Goal: Task Accomplishment & Management: Use online tool/utility

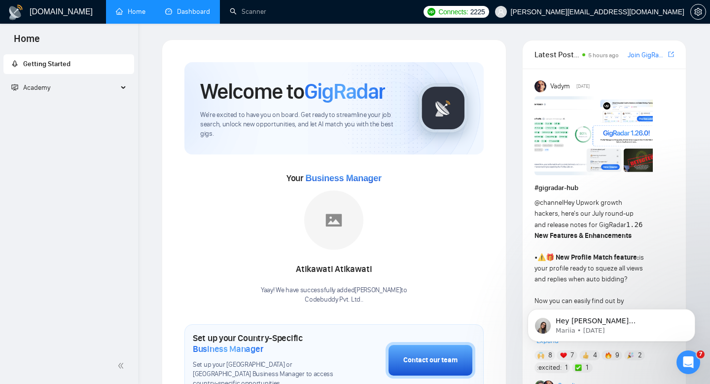
click at [191, 7] on link "Dashboard" at bounding box center [187, 11] width 45 height 8
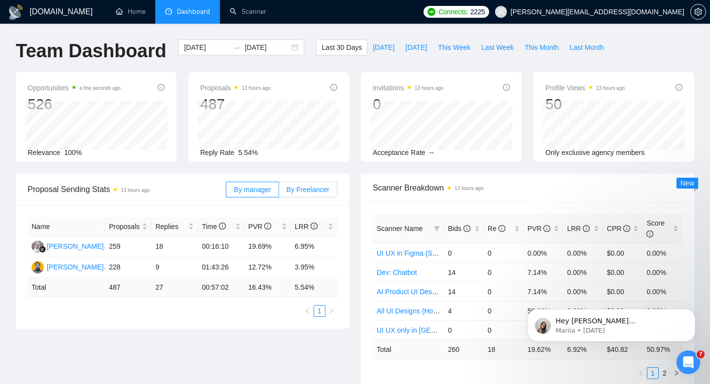
click at [304, 195] on label "By Freelancer" at bounding box center [308, 190] width 58 height 16
click at [279, 192] on input "By Freelancer" at bounding box center [279, 192] width 0 height 0
click at [380, 46] on span "[DATE]" at bounding box center [384, 47] width 22 height 11
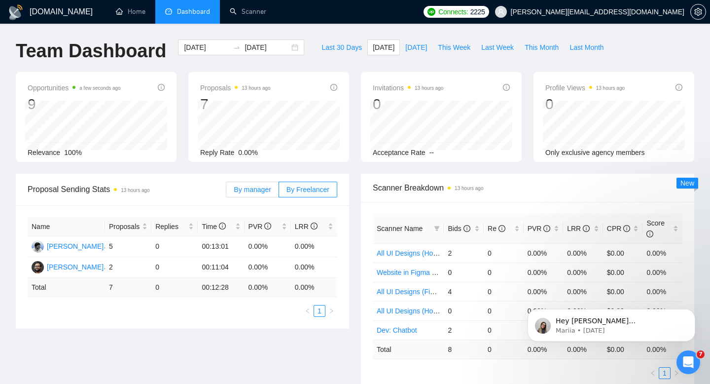
click at [257, 189] on span "By manager" at bounding box center [252, 189] width 37 height 8
click at [226, 192] on input "By manager" at bounding box center [226, 192] width 0 height 0
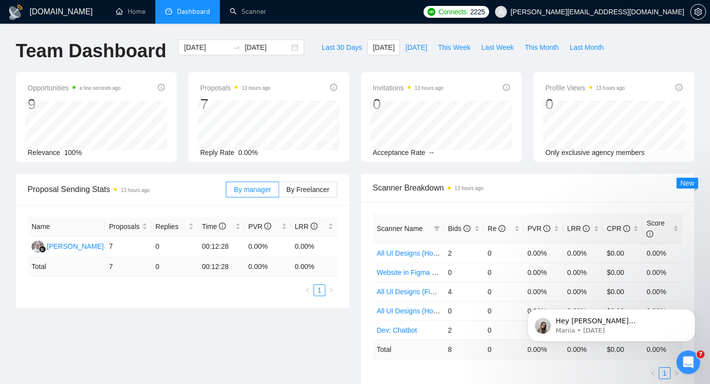
drag, startPoint x: 416, startPoint y: 64, endPoint x: 417, endPoint y: 56, distance: 7.9
click at [416, 64] on div "Last 30 Days [DATE] [DATE] This Week Last Week This Month Last Month" at bounding box center [462, 55] width 305 height 33
click at [414, 47] on span "[DATE]" at bounding box center [416, 47] width 22 height 11
type input "[DATE]"
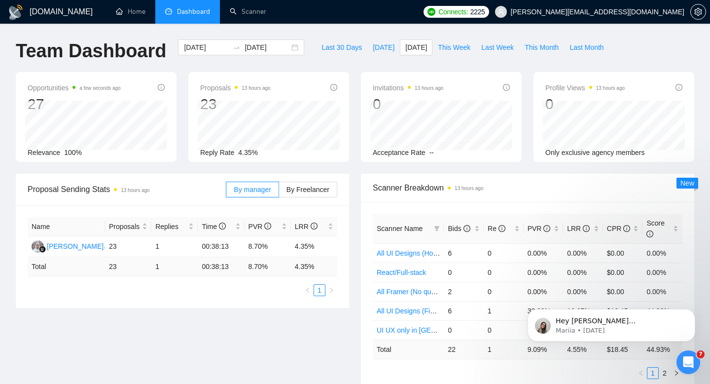
click at [332, 14] on ul "Home Dashboard Scanner" at bounding box center [261, 12] width 316 height 24
click at [256, 14] on link "Scanner" at bounding box center [248, 11] width 37 height 8
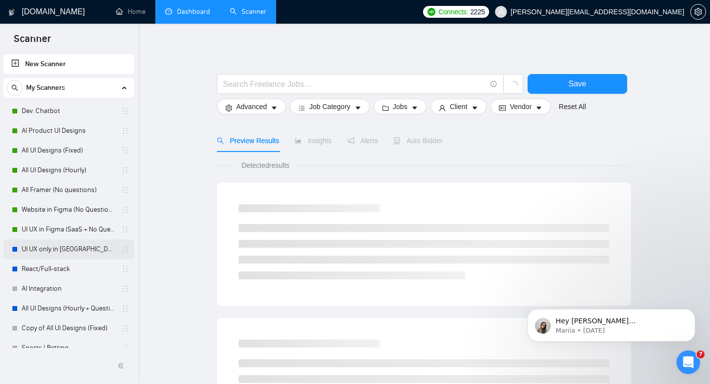
scroll to position [69, 0]
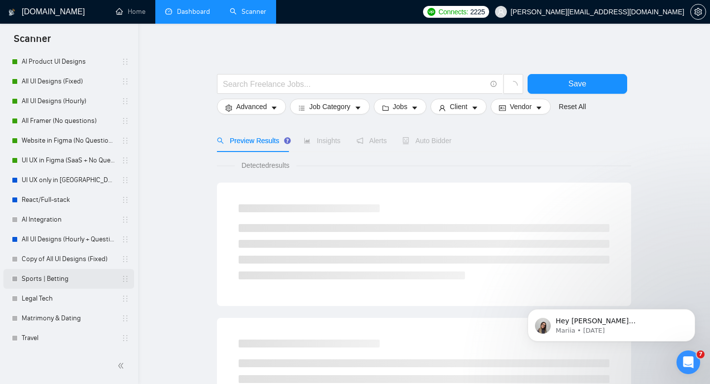
click at [41, 282] on link "Sports | Betting" at bounding box center [69, 279] width 94 height 20
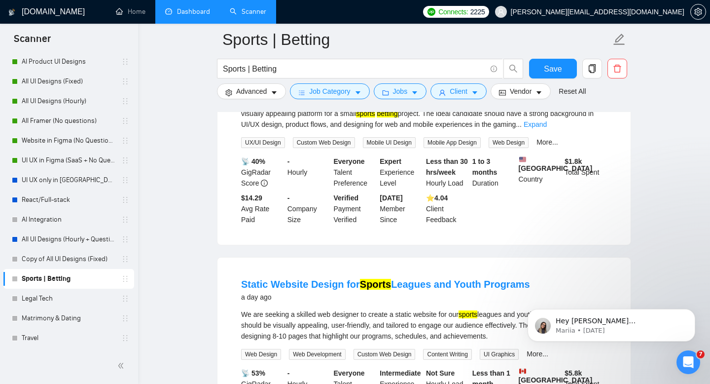
scroll to position [1468, 0]
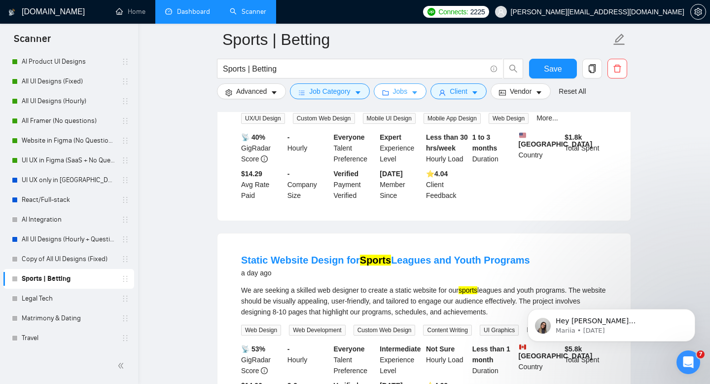
click at [403, 86] on span "Jobs" at bounding box center [400, 91] width 15 height 11
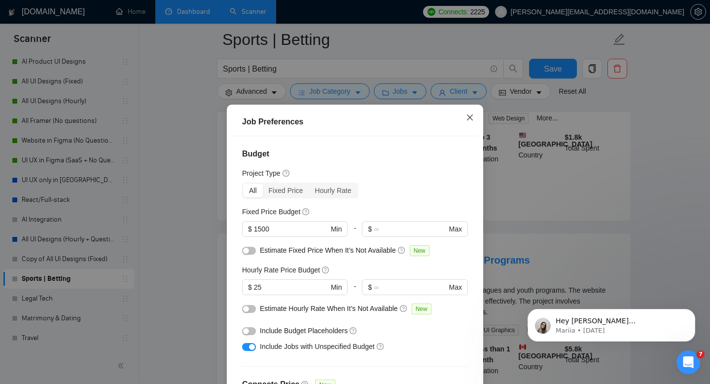
click at [470, 113] on span "Close" at bounding box center [470, 118] width 27 height 27
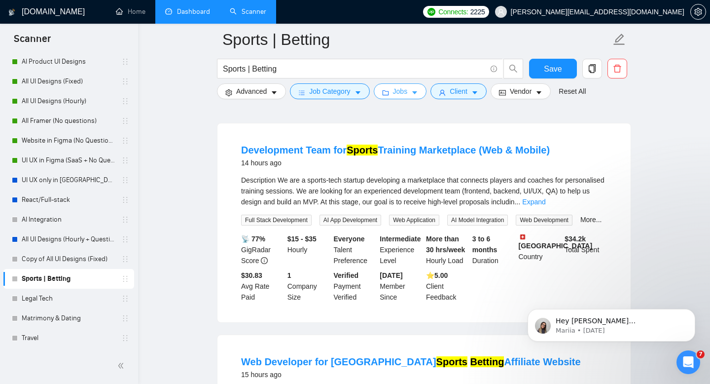
scroll to position [0, 0]
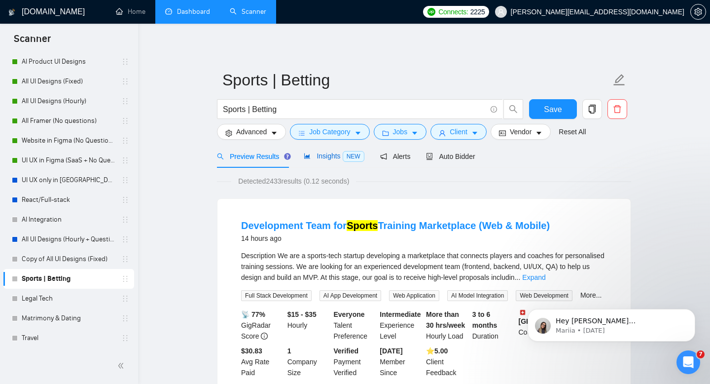
click at [317, 153] on span "Insights NEW" at bounding box center [334, 156] width 60 height 8
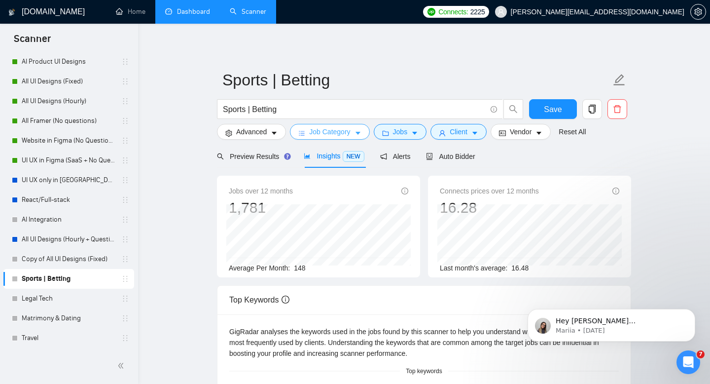
click at [343, 132] on span "Job Category" at bounding box center [329, 131] width 41 height 11
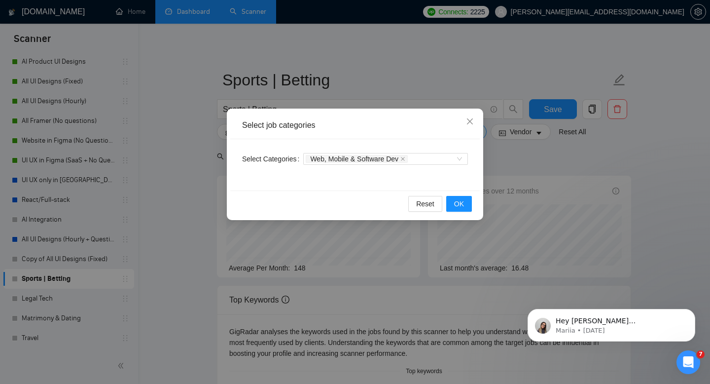
click at [364, 86] on div "Select job categories Select Categories Web, Mobile & Software Dev Reset OK" at bounding box center [355, 192] width 710 height 384
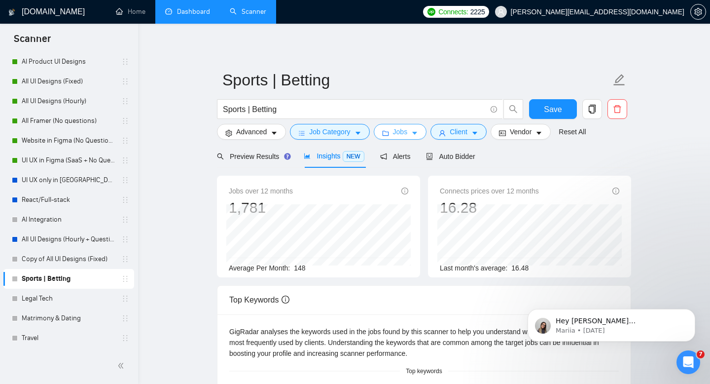
click at [400, 136] on span "Jobs" at bounding box center [400, 131] width 15 height 11
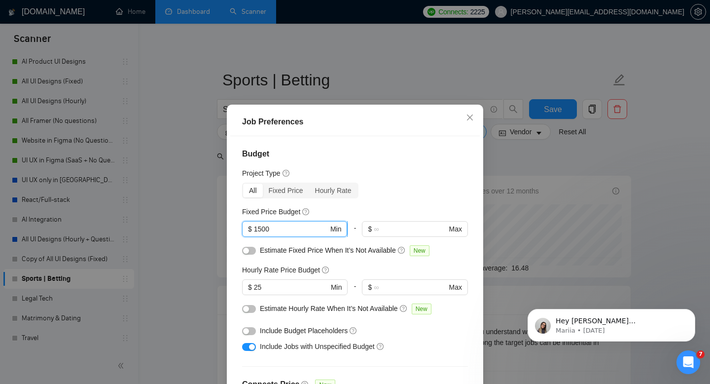
click at [263, 225] on input "1500" at bounding box center [291, 228] width 74 height 11
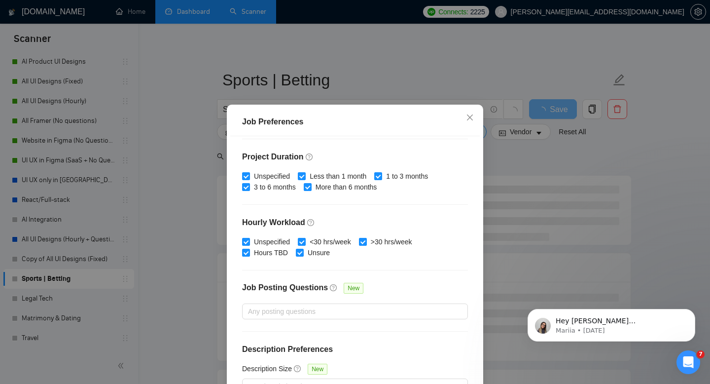
scroll to position [65, 0]
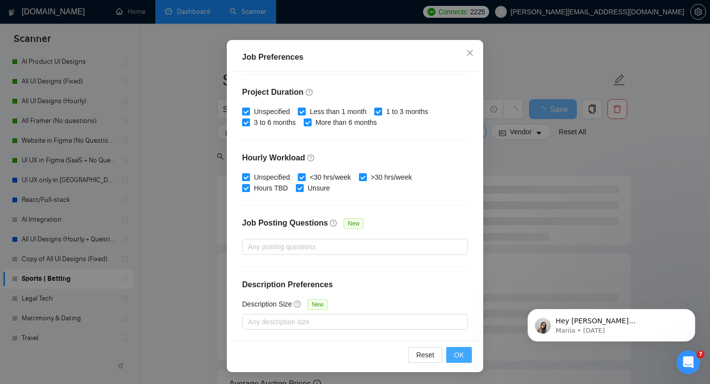
type input "1000"
click at [464, 355] on button "OK" at bounding box center [459, 355] width 26 height 16
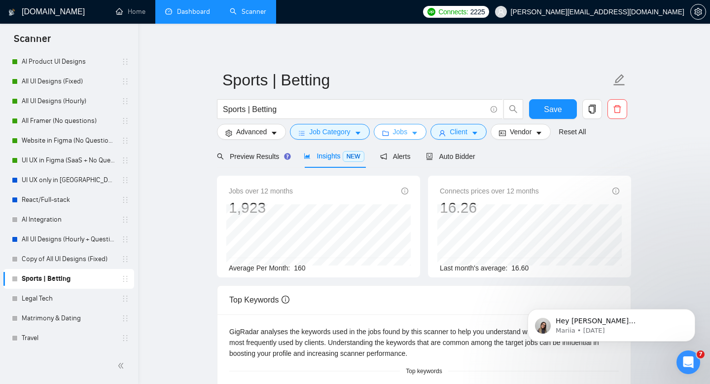
click at [413, 134] on button "Jobs" at bounding box center [400, 132] width 53 height 16
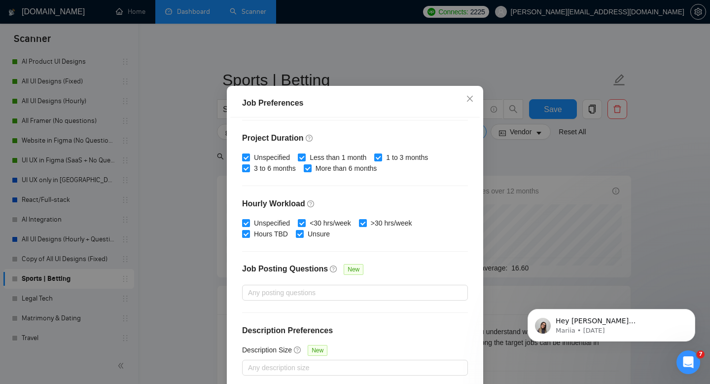
scroll to position [65, 0]
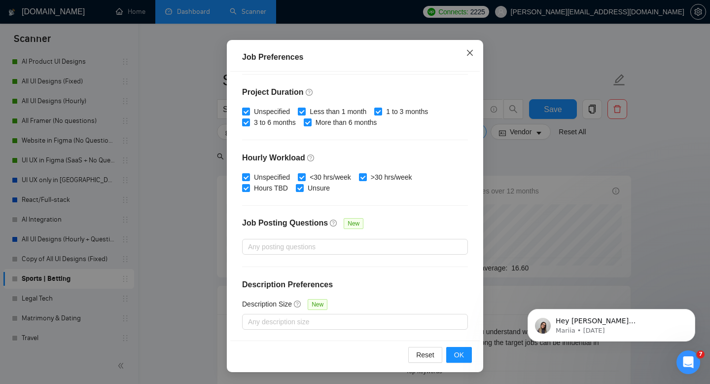
click at [469, 58] on span "Close" at bounding box center [470, 53] width 27 height 27
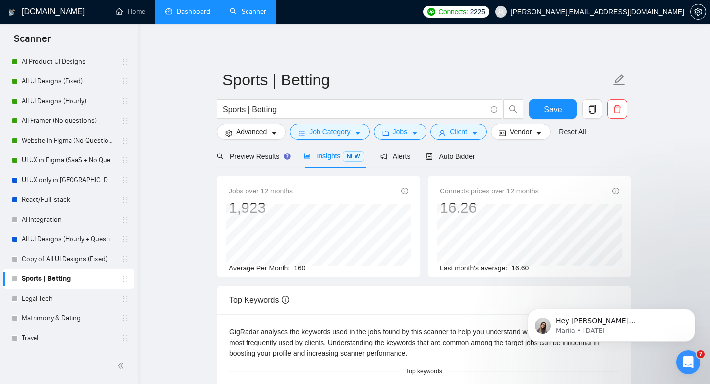
scroll to position [19, 0]
click at [475, 130] on button "Client" at bounding box center [459, 132] width 56 height 16
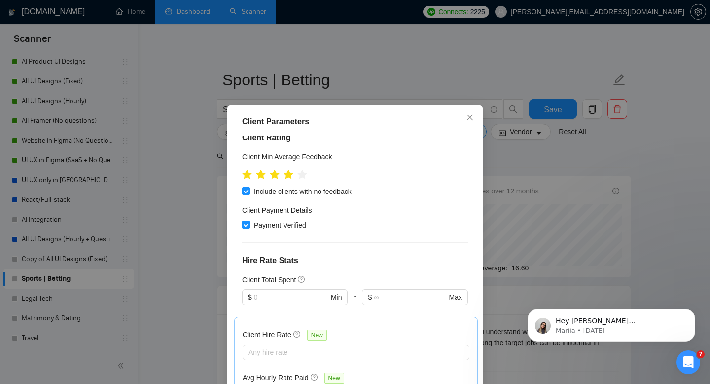
scroll to position [0, 0]
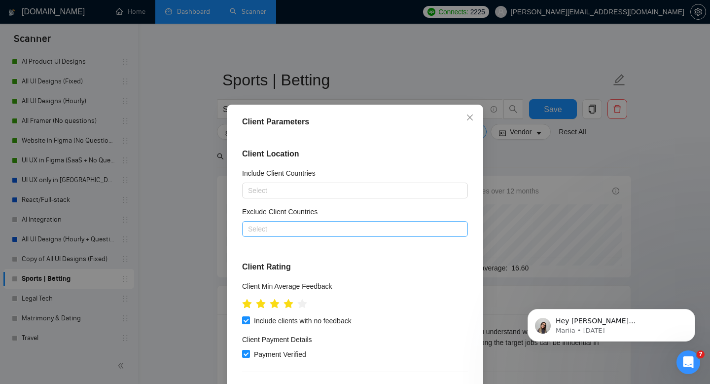
click at [303, 225] on div at bounding box center [350, 229] width 211 height 12
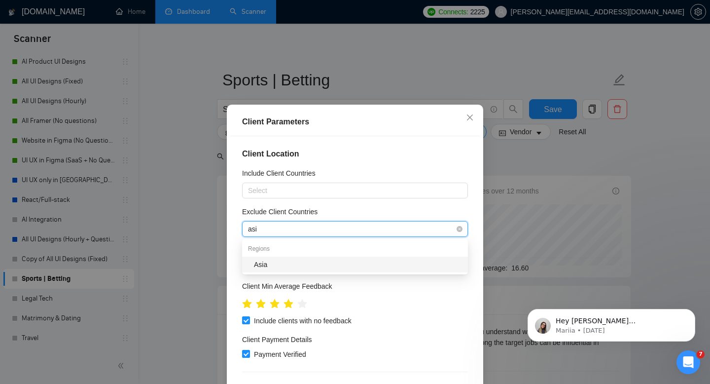
type input "asia"
click at [285, 266] on div "Asia" at bounding box center [358, 264] width 208 height 11
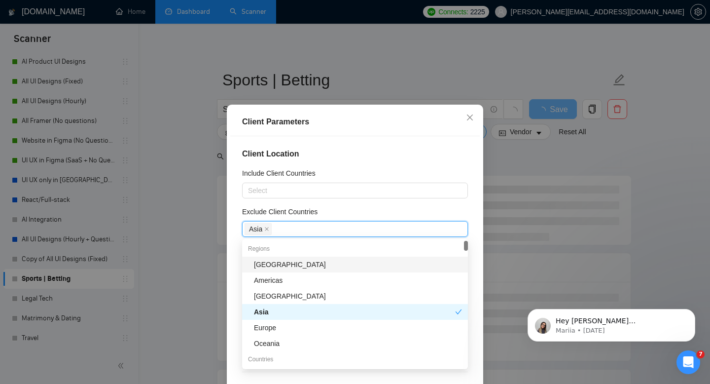
click at [277, 266] on div "[GEOGRAPHIC_DATA]" at bounding box center [358, 264] width 208 height 11
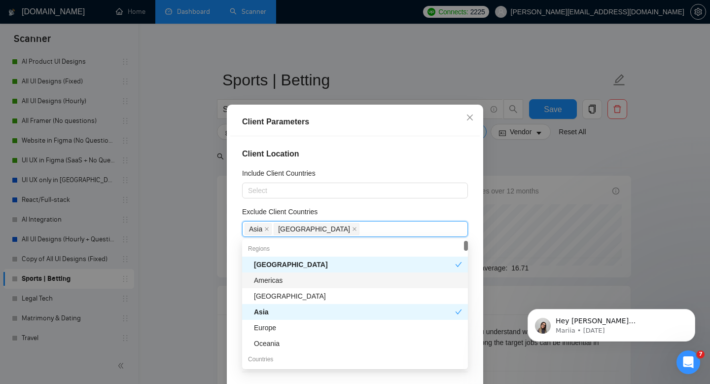
click at [395, 115] on div "Client Parameters" at bounding box center [355, 122] width 250 height 28
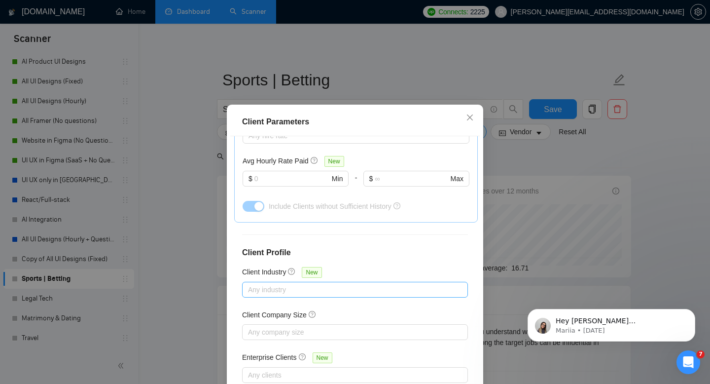
scroll to position [65, 0]
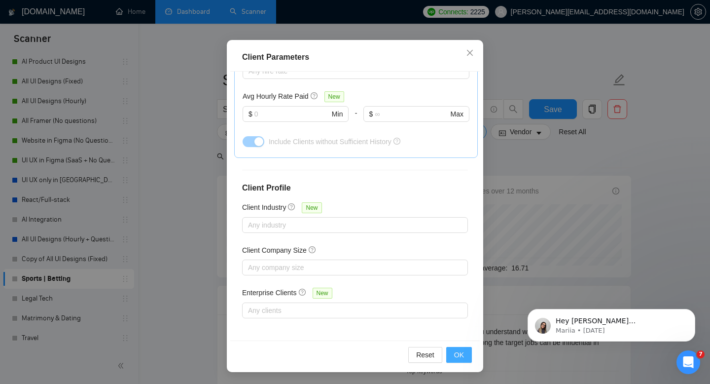
click at [465, 357] on button "OK" at bounding box center [459, 355] width 26 height 16
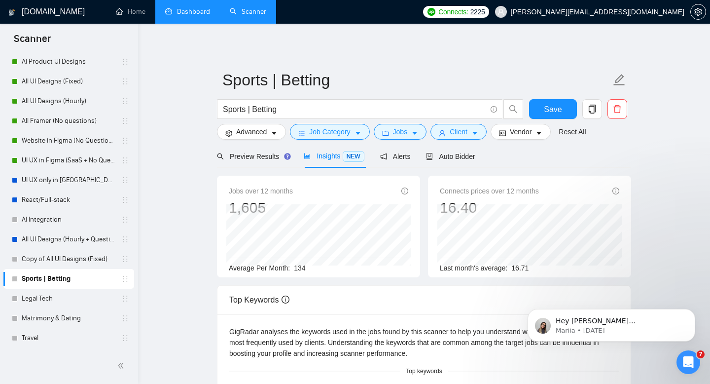
scroll to position [19, 0]
click at [531, 132] on span "Vendor" at bounding box center [521, 131] width 22 height 11
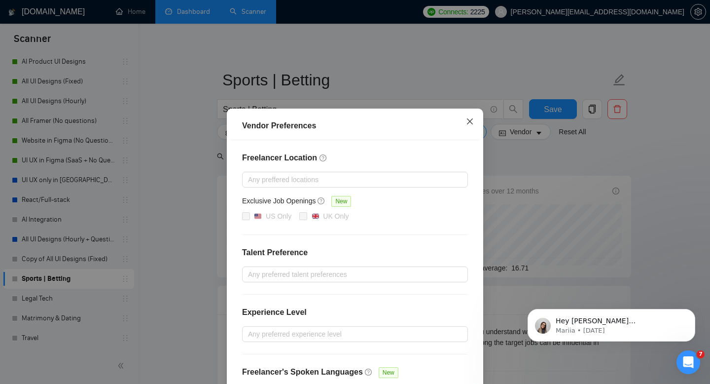
click at [475, 120] on span "Close" at bounding box center [470, 122] width 27 height 27
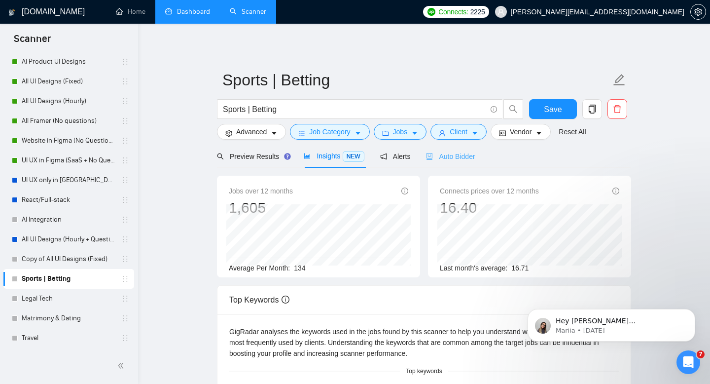
click at [464, 164] on div "Auto Bidder" at bounding box center [450, 156] width 49 height 23
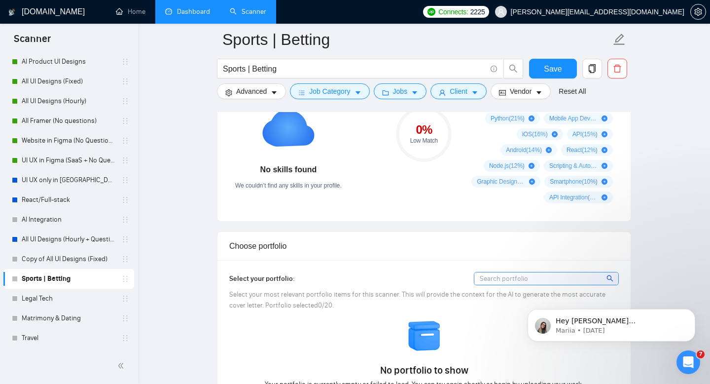
scroll to position [723, 0]
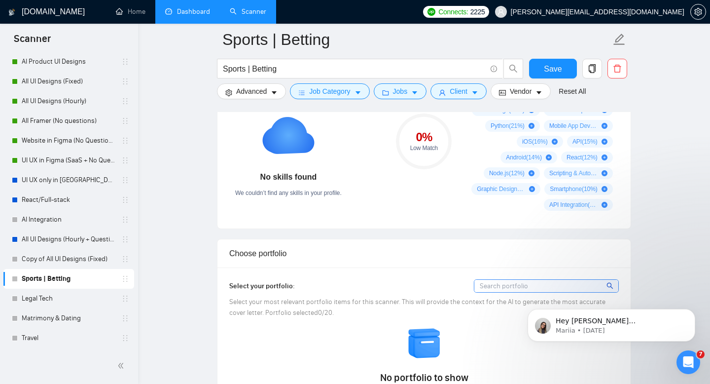
click at [527, 281] on input at bounding box center [547, 286] width 144 height 12
click at [435, 257] on div "Choose portfolio" at bounding box center [424, 253] width 390 height 28
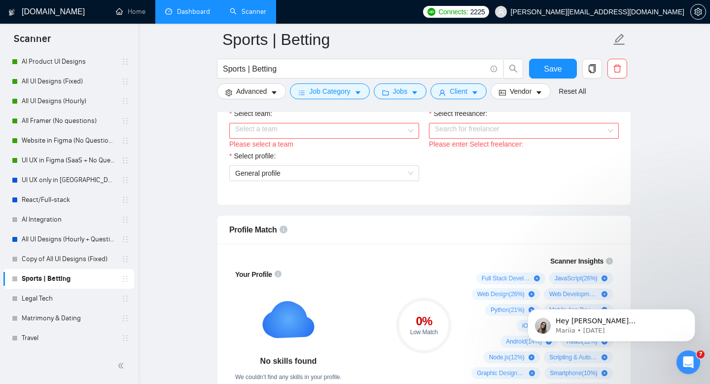
scroll to position [477, 0]
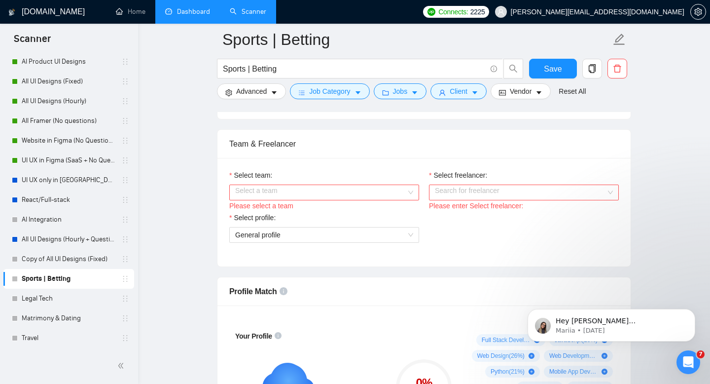
click at [354, 191] on input "Select team:" at bounding box center [320, 192] width 171 height 15
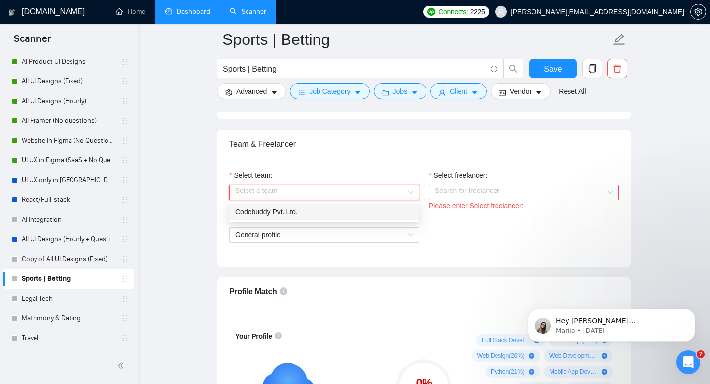
click at [346, 206] on div "Codebuddy Pvt. Ltd." at bounding box center [324, 211] width 178 height 11
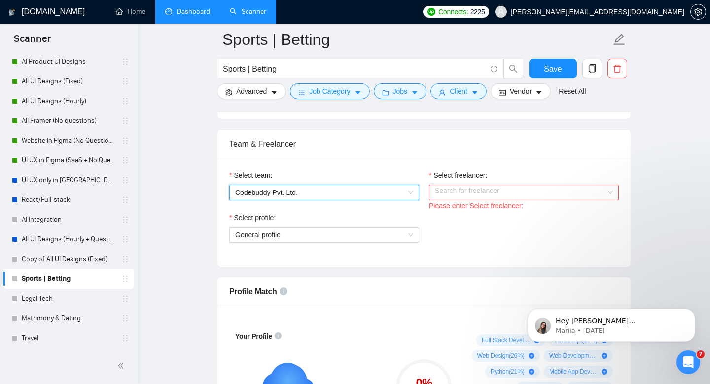
click at [454, 190] on input "Select freelancer:" at bounding box center [520, 192] width 171 height 15
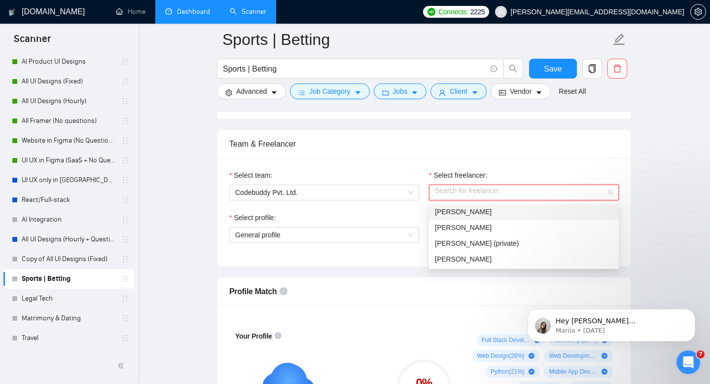
click at [464, 212] on span "[PERSON_NAME]" at bounding box center [463, 212] width 57 height 8
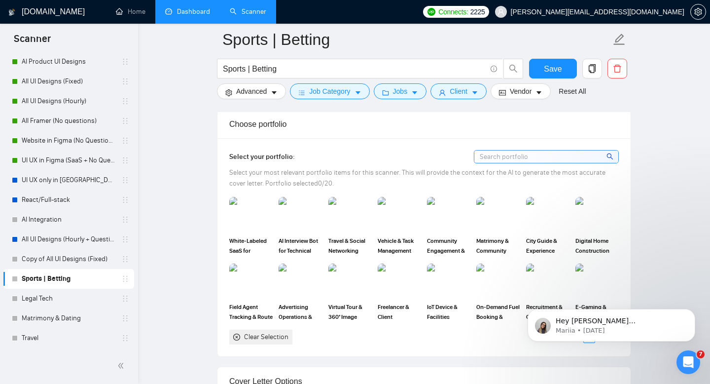
scroll to position [868, 0]
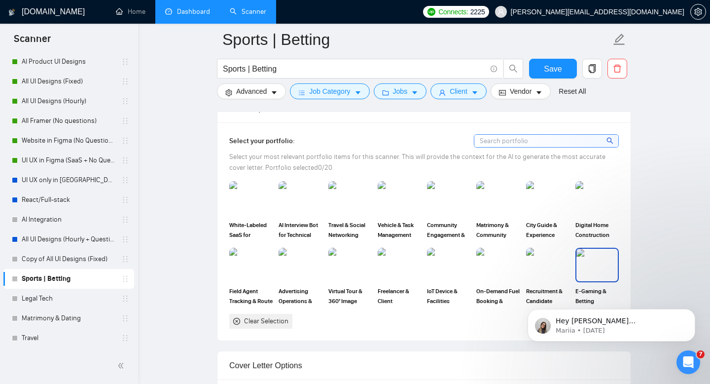
click at [593, 256] on img at bounding box center [597, 265] width 41 height 33
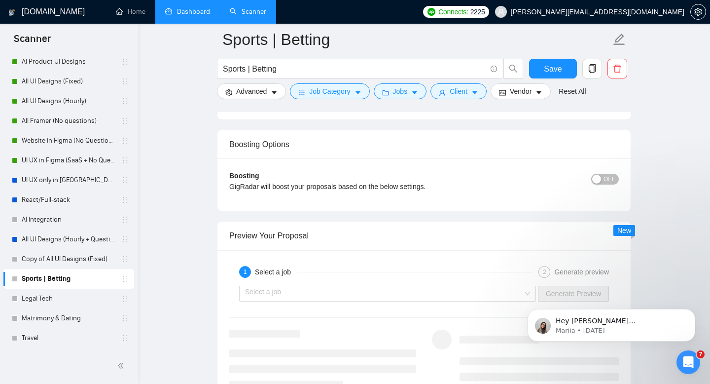
scroll to position [1818, 0]
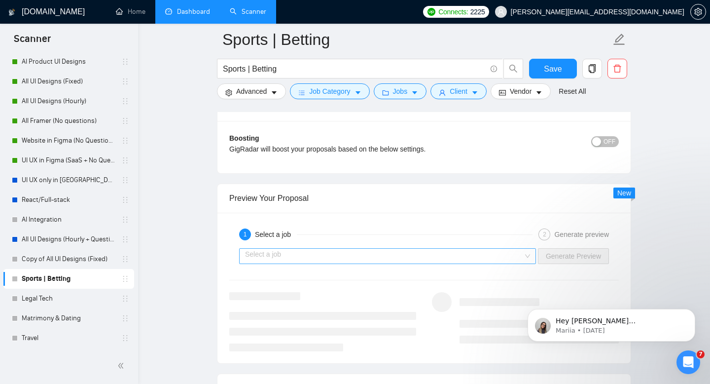
click at [426, 254] on input "search" at bounding box center [384, 256] width 278 height 15
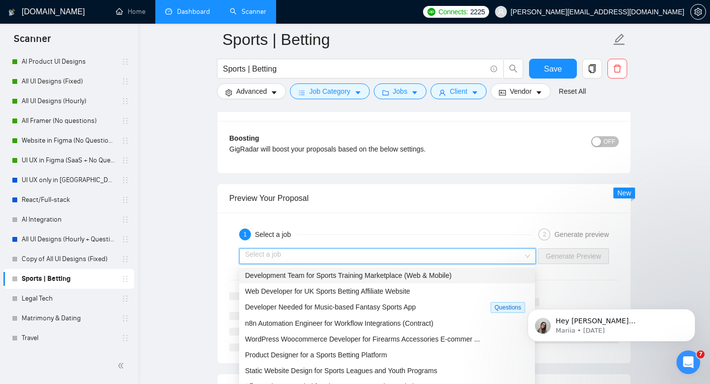
scroll to position [1850, 0]
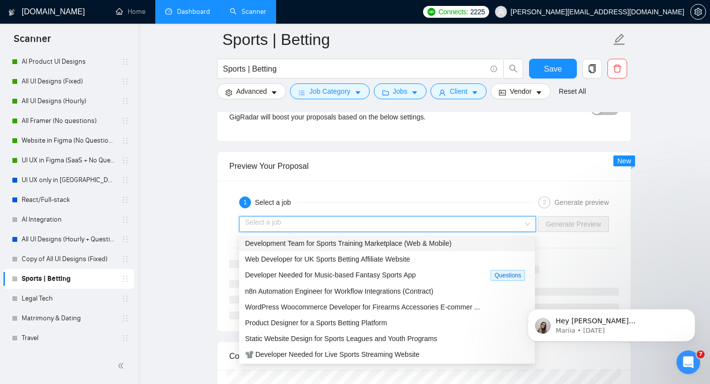
click at [413, 242] on span "Development Team for Sports Training Marketplace (Web & Mobile)" at bounding box center [348, 243] width 207 height 8
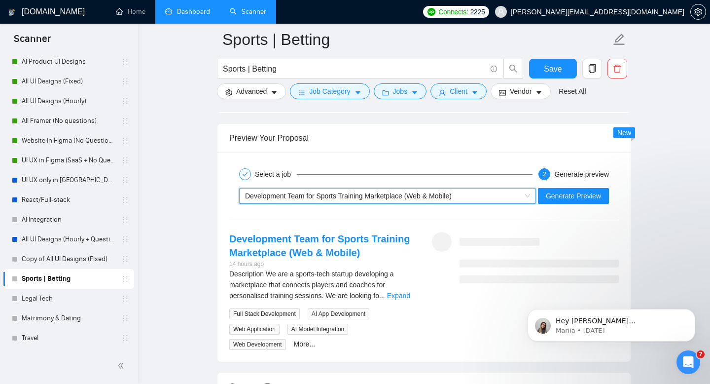
scroll to position [1902, 0]
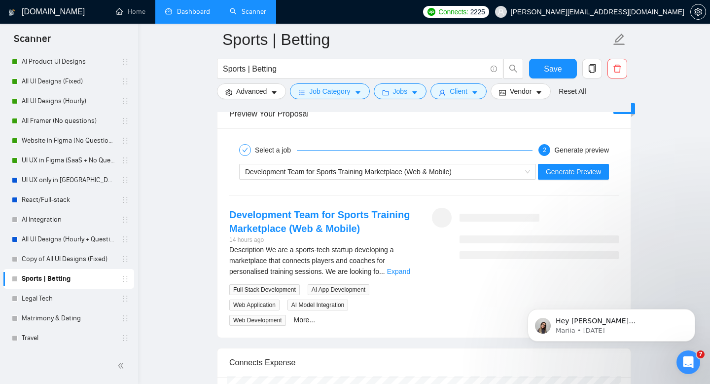
click at [568, 179] on div "Development Team for Sports Training Marketplace (Web & Mobile) Generate Preview" at bounding box center [424, 172] width 392 height 24
click at [568, 168] on span "Generate Preview" at bounding box center [573, 171] width 55 height 11
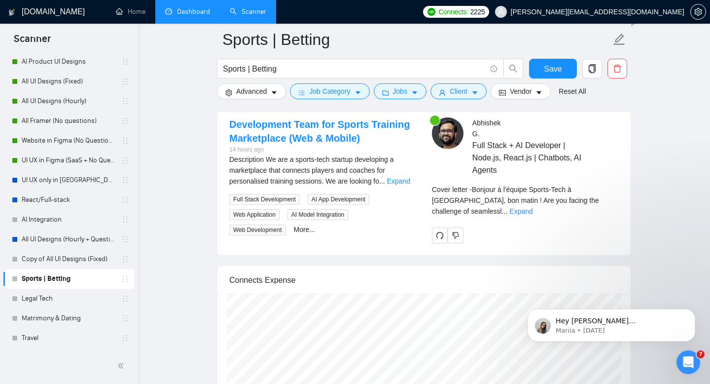
scroll to position [1926, 0]
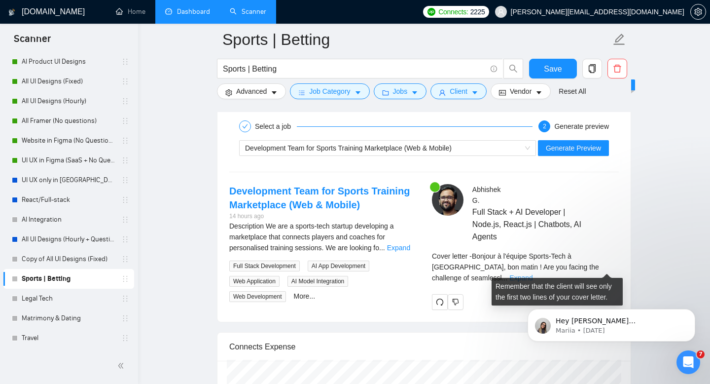
click at [533, 274] on link "Expand" at bounding box center [521, 278] width 23 height 8
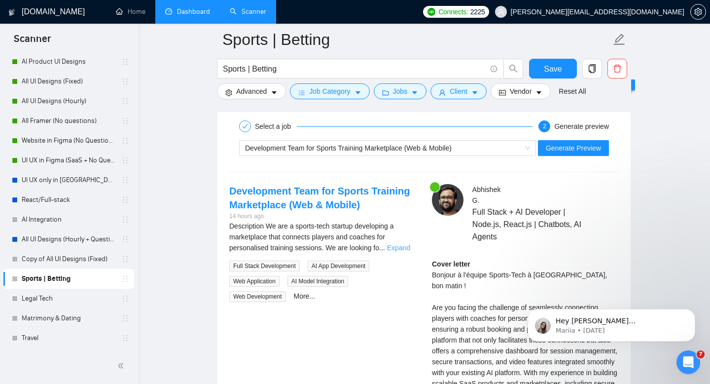
click at [406, 249] on link "Expand" at bounding box center [398, 248] width 23 height 8
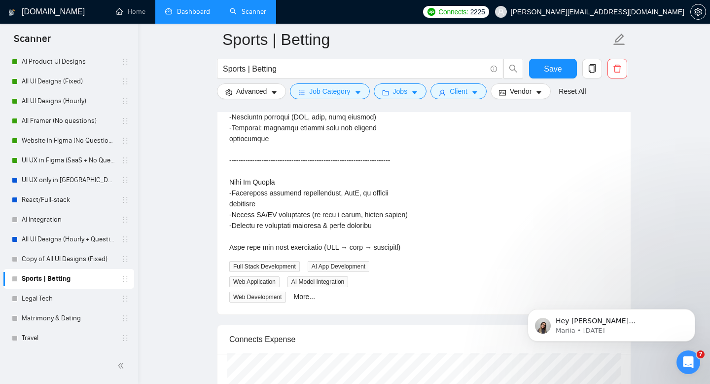
scroll to position [2621, 0]
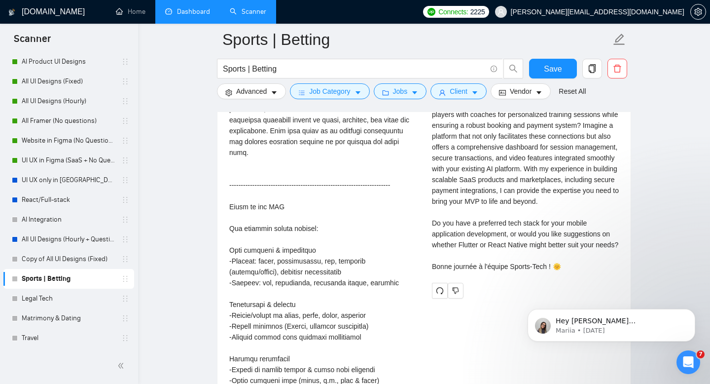
click at [350, 297] on div "Description\a\aWe are a sports-tech startup developing a marketplace that conne…" at bounding box center [322, 380] width 187 height 727
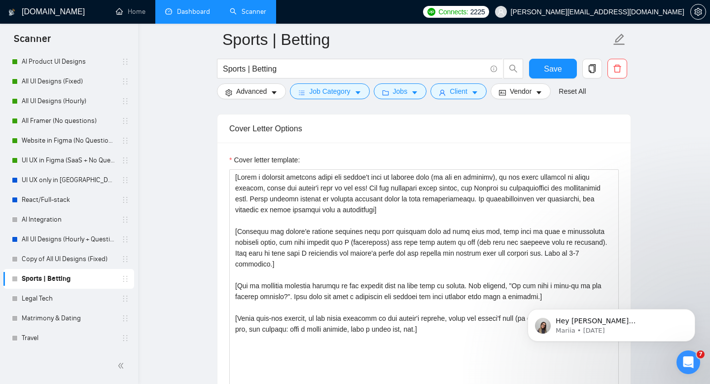
scroll to position [1117, 0]
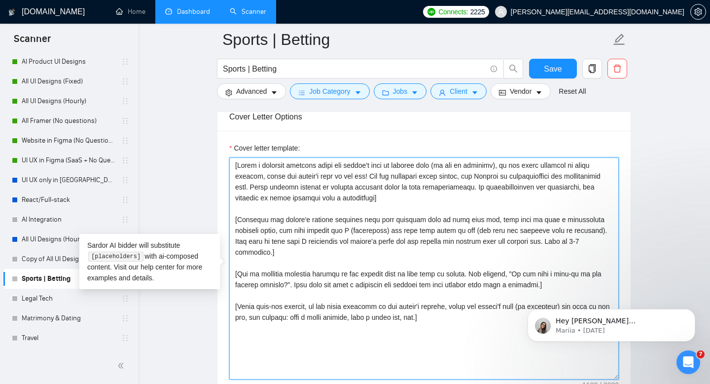
drag, startPoint x: 516, startPoint y: 164, endPoint x: 365, endPoint y: 179, distance: 151.7
click at [365, 179] on textarea "Cover letter template:" at bounding box center [424, 268] width 390 height 222
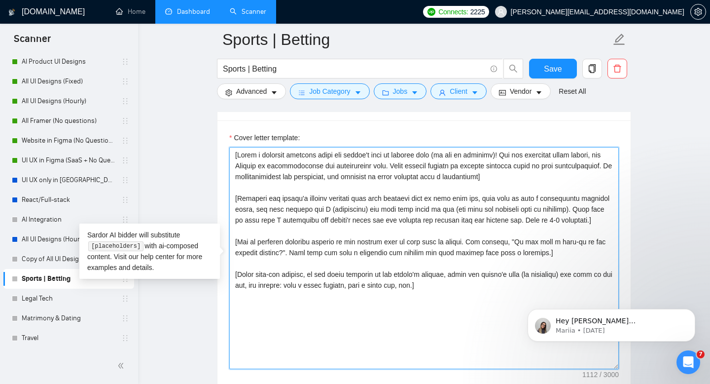
scroll to position [1128, 0]
click at [332, 230] on textarea "Cover letter template:" at bounding box center [424, 257] width 390 height 222
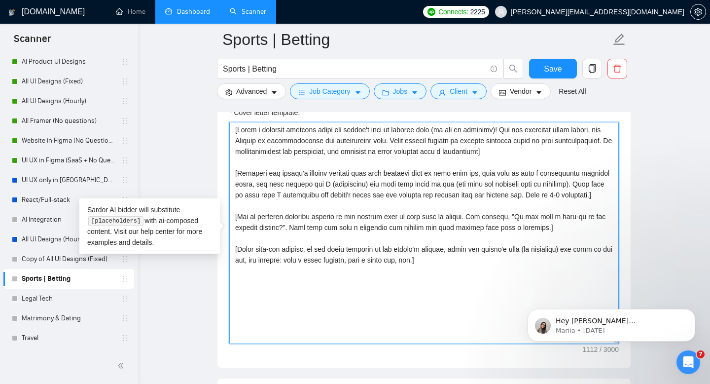
drag, startPoint x: 319, startPoint y: 249, endPoint x: 457, endPoint y: 246, distance: 138.6
click at [457, 246] on textarea "Cover letter template:" at bounding box center [424, 233] width 390 height 222
click at [429, 275] on textarea "Cover letter template:" at bounding box center [424, 233] width 390 height 222
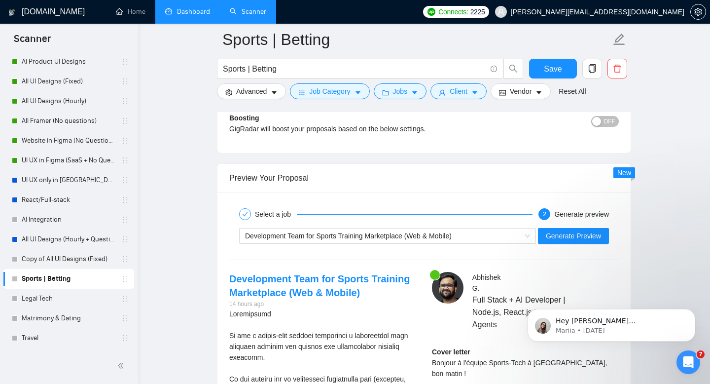
scroll to position [1868, 0]
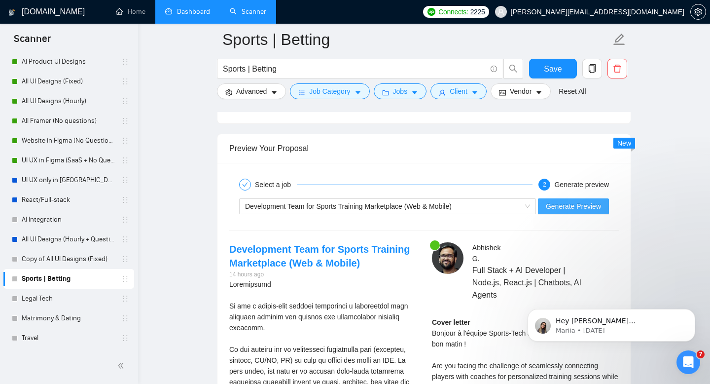
type textarea "[Write a personal greeting using the client's name or company name (if any is p…"
click at [586, 201] on span "Generate Preview" at bounding box center [573, 206] width 55 height 11
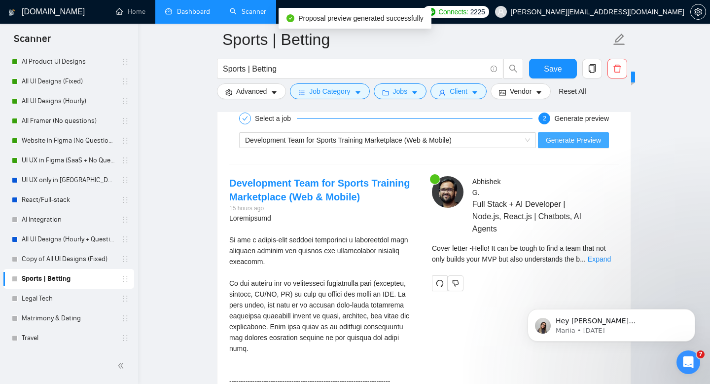
scroll to position [2012, 0]
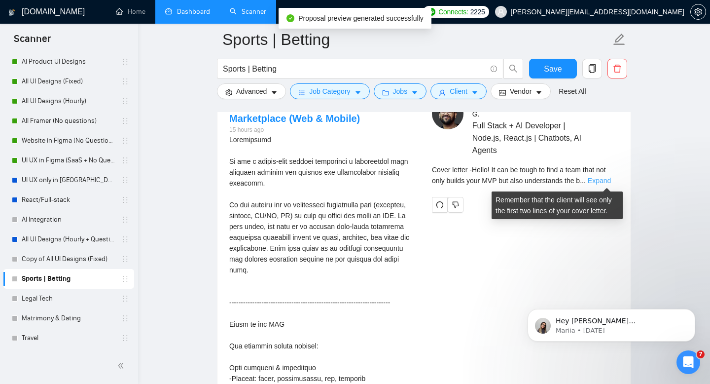
click at [606, 177] on link "Expand" at bounding box center [599, 181] width 23 height 8
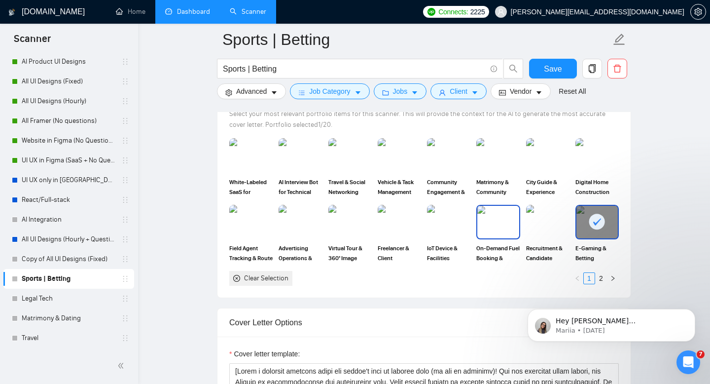
scroll to position [840, 0]
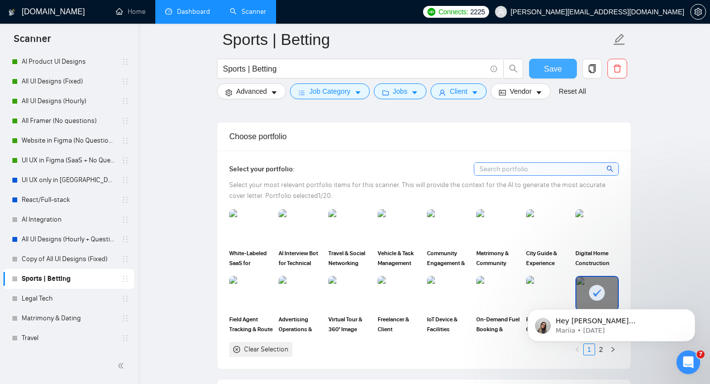
click at [553, 68] on span "Save" at bounding box center [553, 69] width 18 height 12
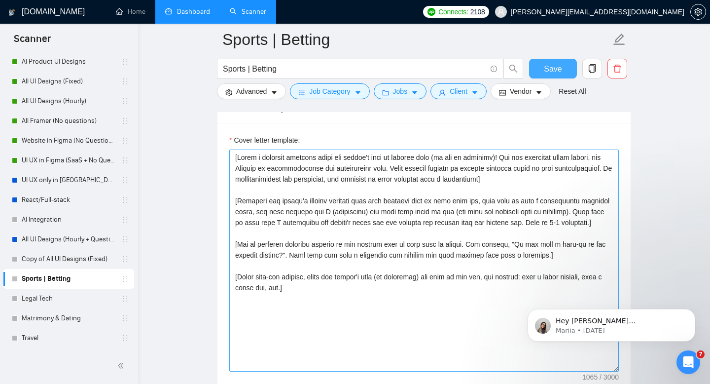
scroll to position [1212, 0]
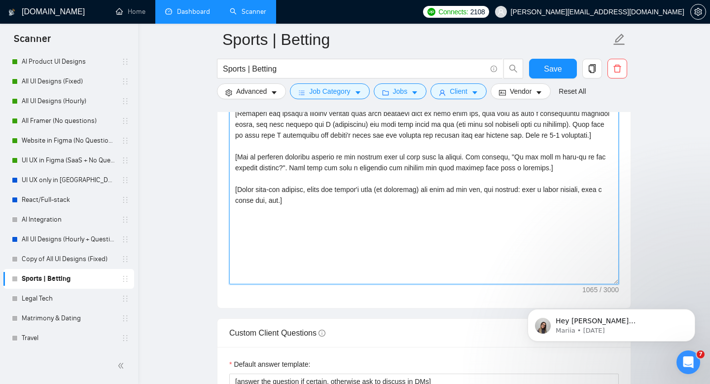
click at [371, 212] on textarea "Cover letter template:" at bounding box center [424, 173] width 390 height 222
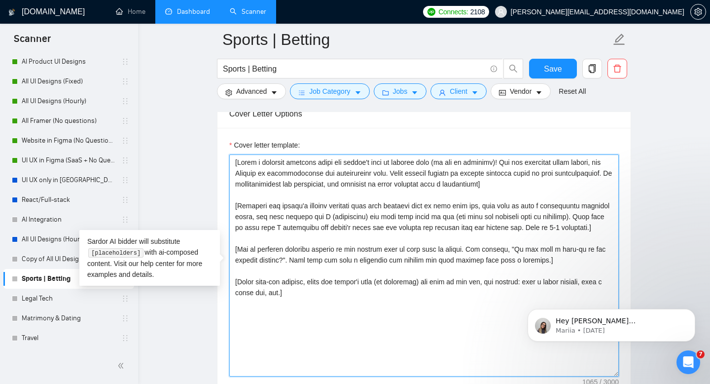
scroll to position [1109, 0]
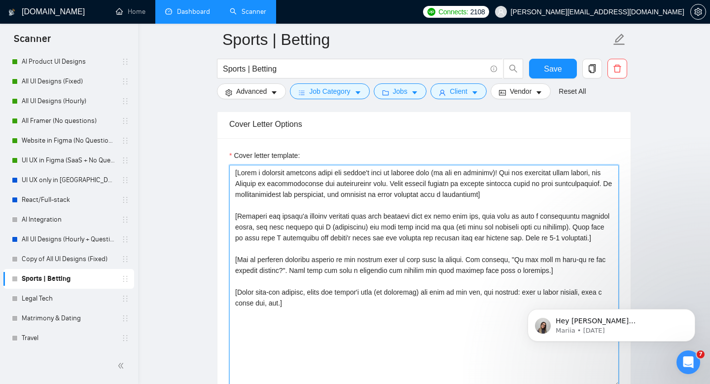
click at [579, 192] on textarea "Cover letter template:" at bounding box center [424, 276] width 390 height 222
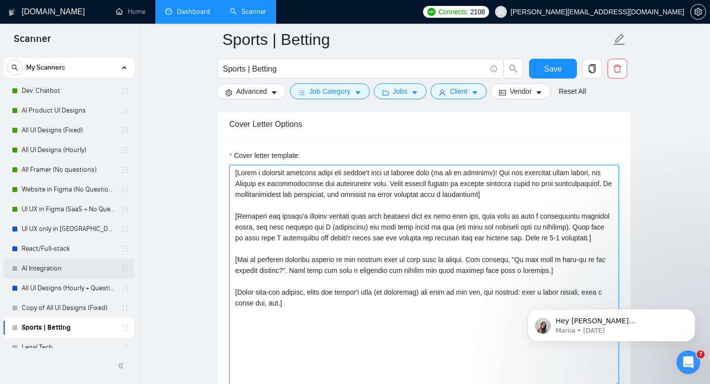
scroll to position [0, 0]
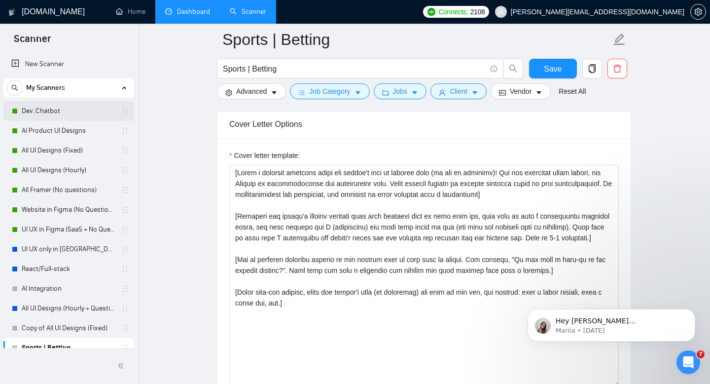
click at [58, 110] on link "Dev: Chatbot" at bounding box center [69, 111] width 94 height 20
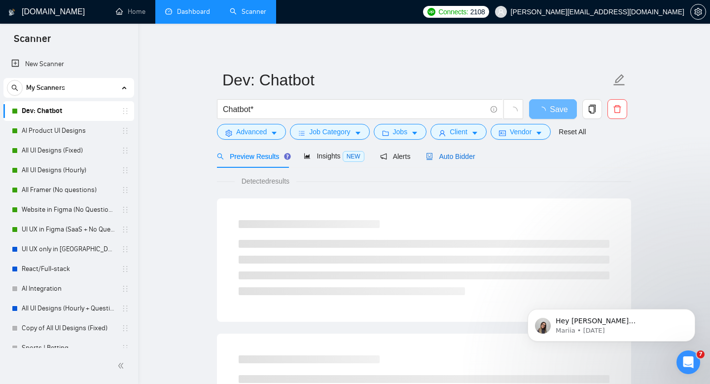
click at [461, 159] on span "Auto Bidder" at bounding box center [450, 156] width 49 height 8
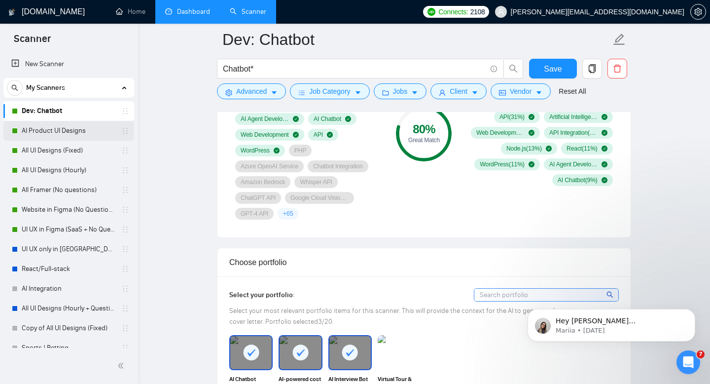
scroll to position [551, 0]
